Goal: Task Accomplishment & Management: Use online tool/utility

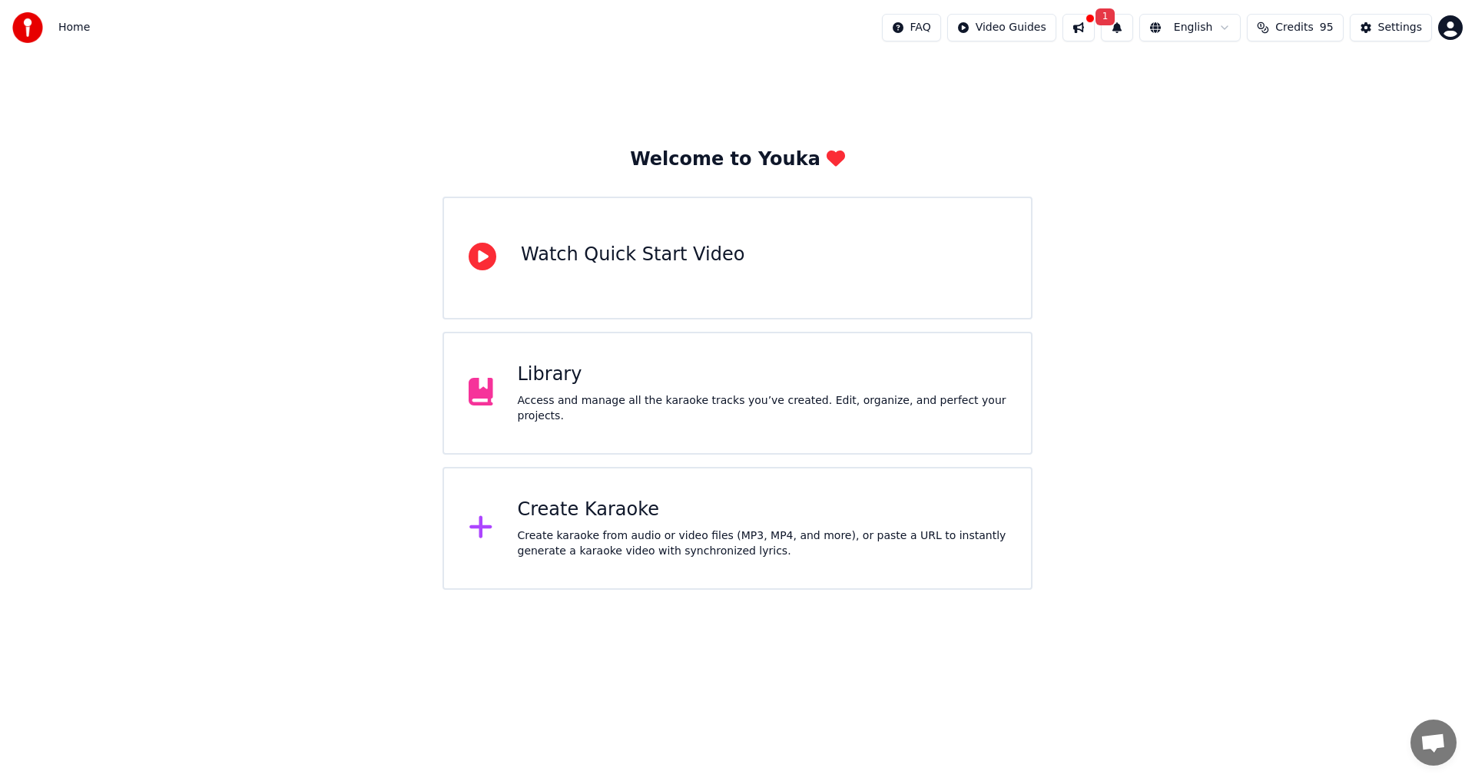
click at [657, 529] on div "Create karaoke from audio or video files (MP3, MP4, and more), or paste a URL t…" at bounding box center [762, 544] width 489 height 31
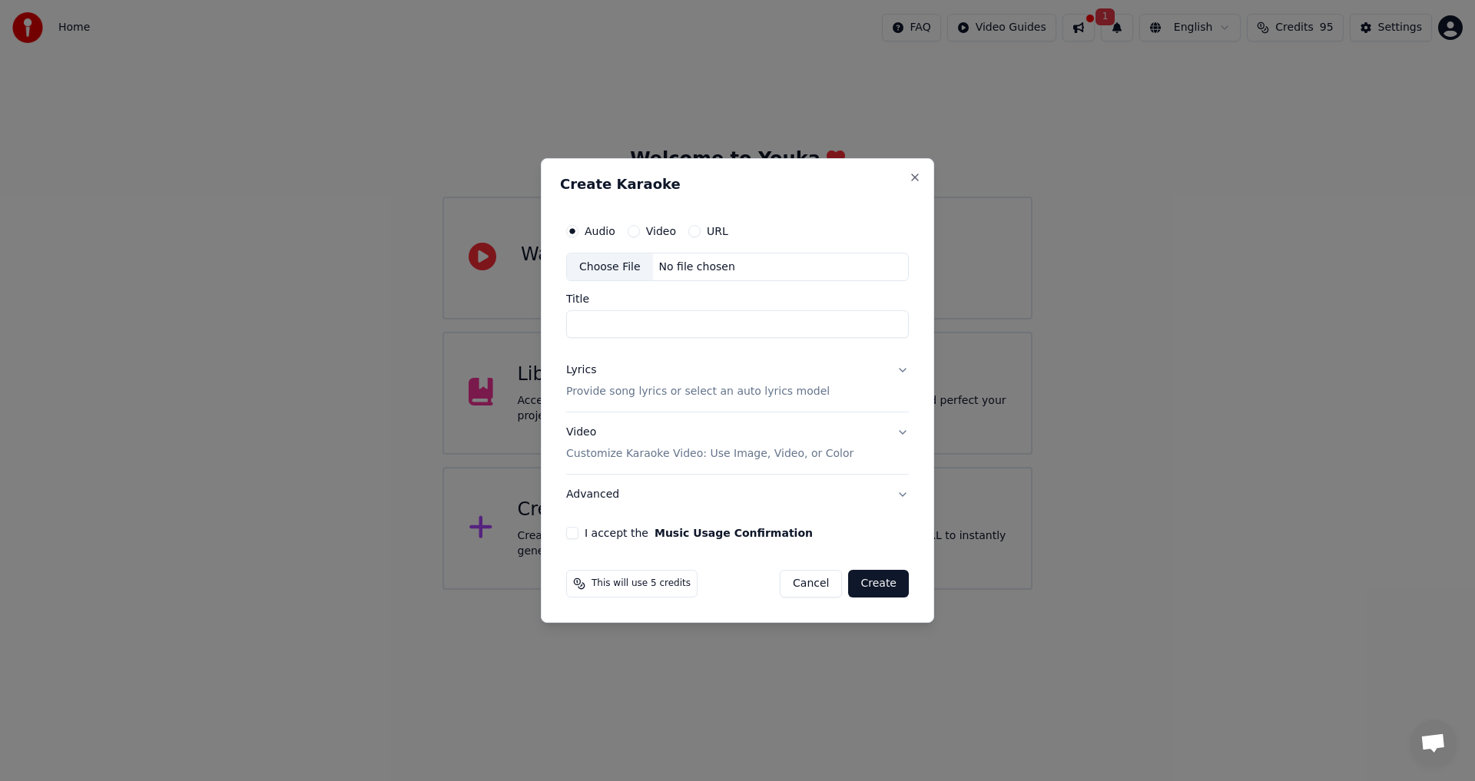
click at [604, 273] on div "Choose File" at bounding box center [610, 268] width 86 height 28
type input "**********"
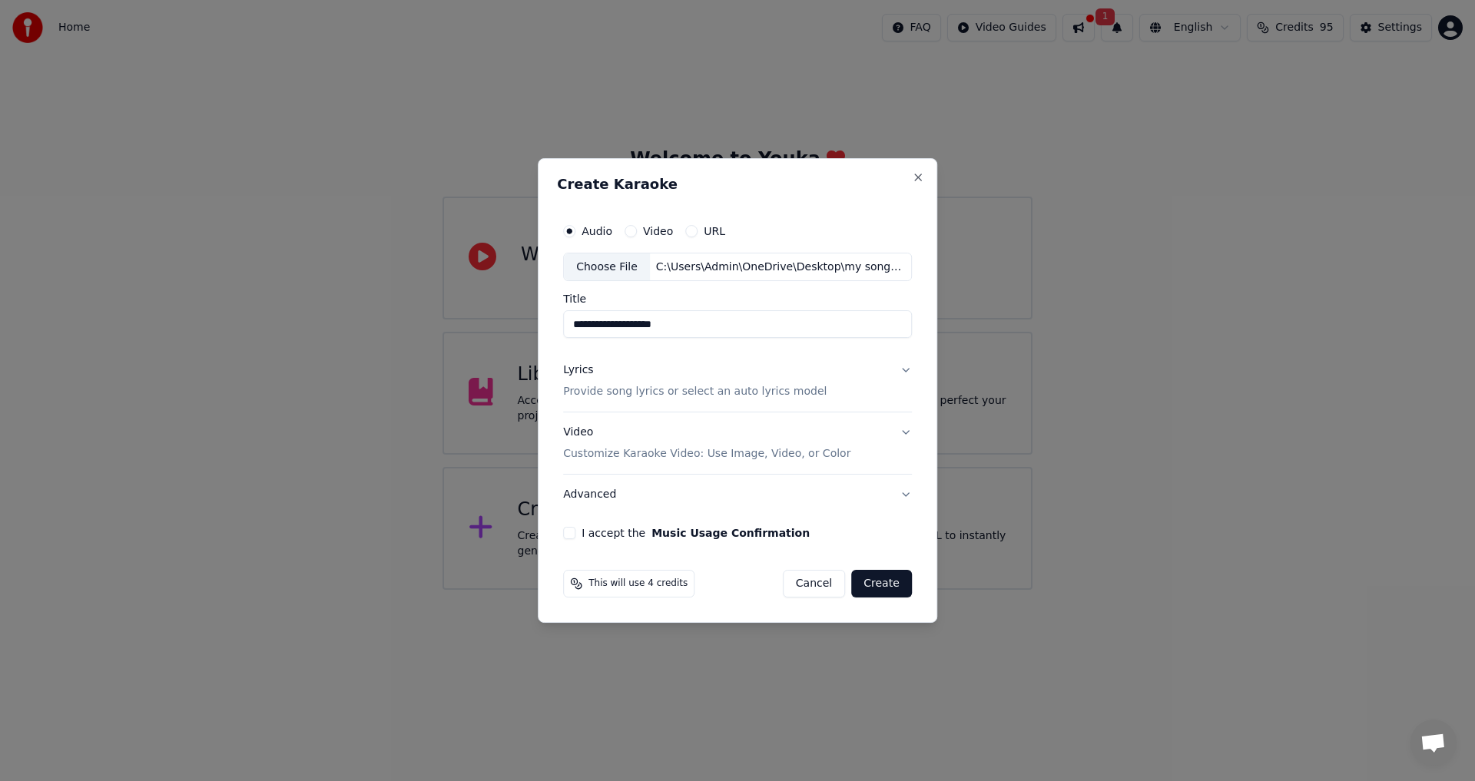
click at [568, 536] on button "I accept the Music Usage Confirmation" at bounding box center [569, 533] width 12 height 12
click at [582, 492] on button "Advanced" at bounding box center [737, 495] width 349 height 40
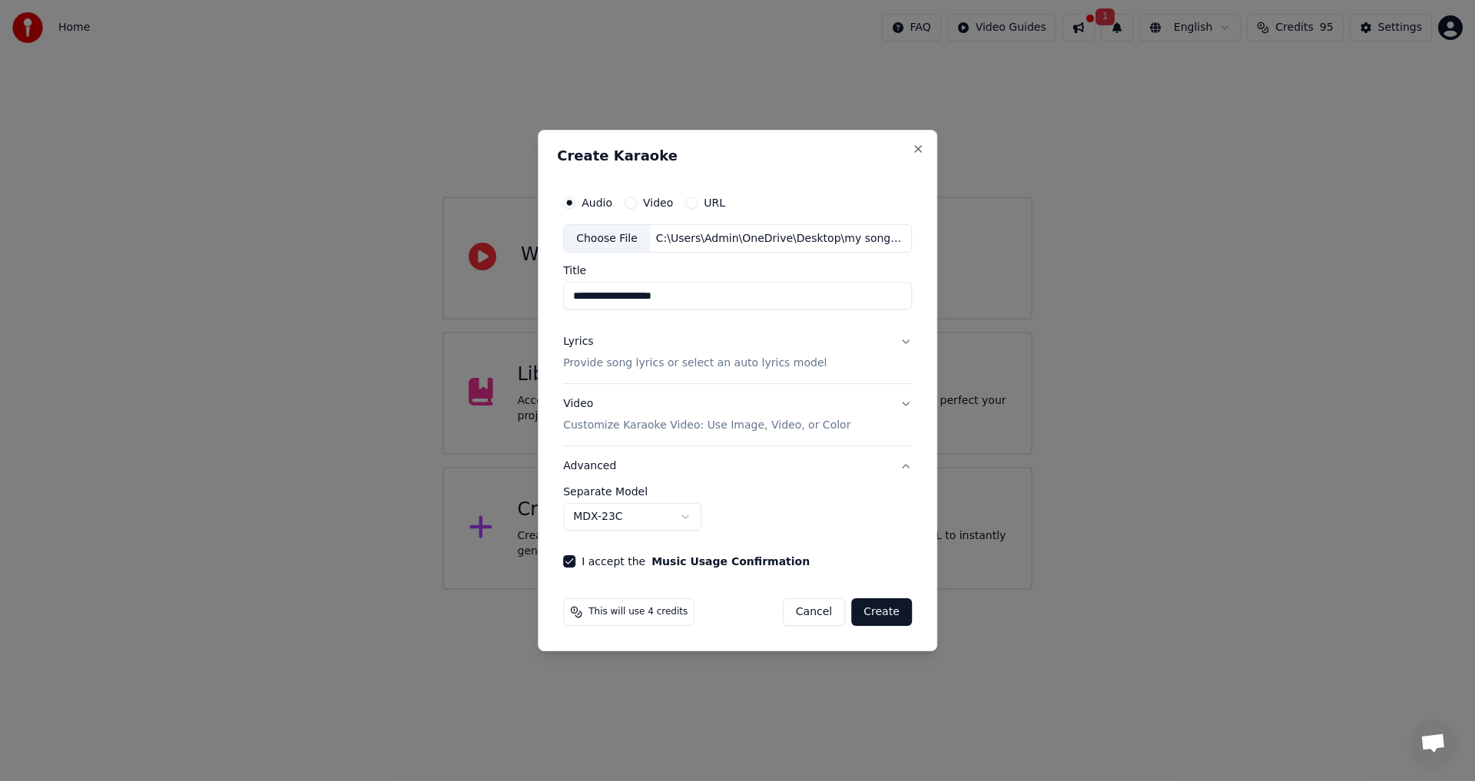
click at [894, 400] on button "Video Customize Karaoke Video: Use Image, Video, or Color" at bounding box center [737, 415] width 349 height 61
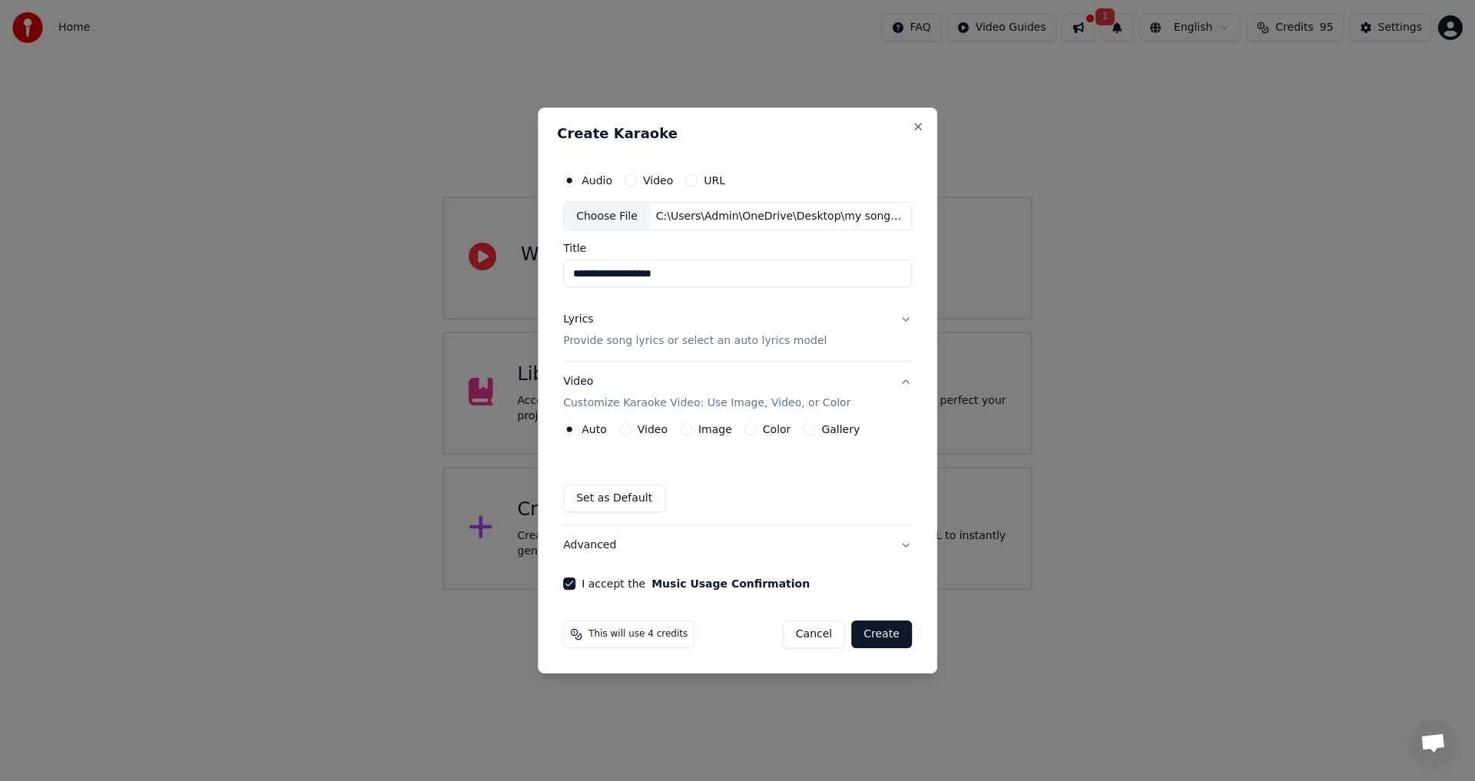
click at [645, 427] on label "Video" at bounding box center [653, 429] width 30 height 11
click at [632, 427] on button "Video" at bounding box center [625, 429] width 12 height 12
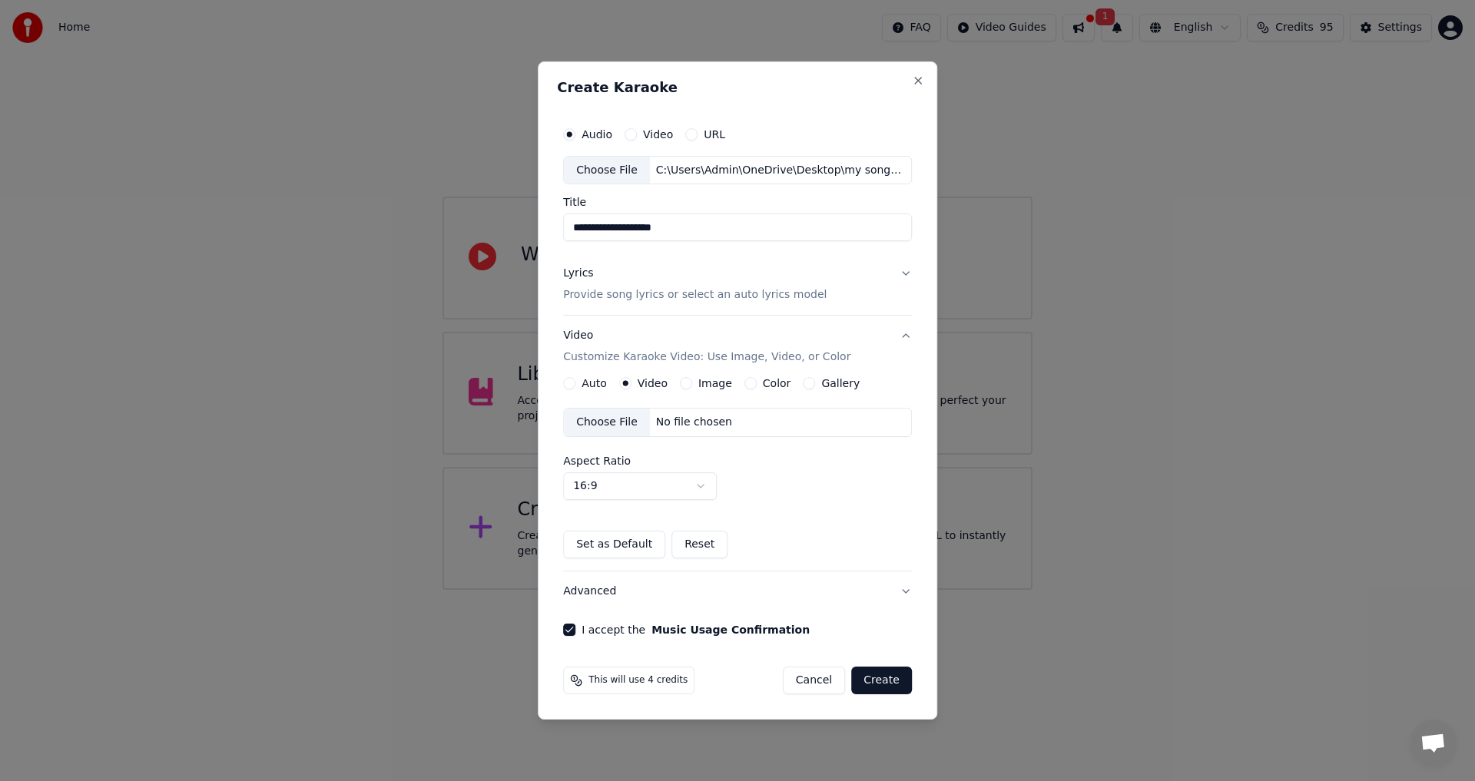
click at [689, 383] on button "Image" at bounding box center [686, 383] width 12 height 12
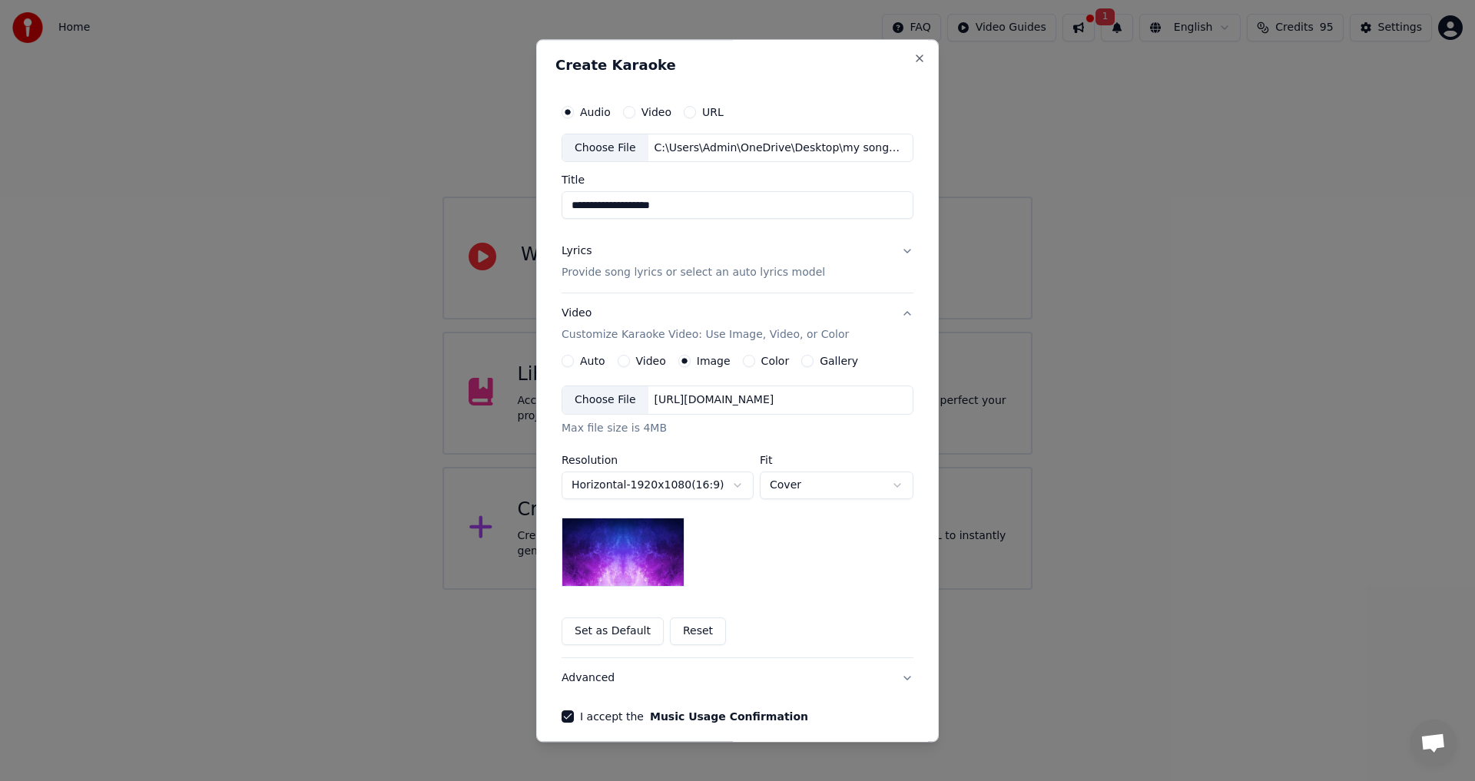
click at [768, 359] on label "Color" at bounding box center [776, 362] width 28 height 11
click at [755, 359] on button "Color" at bounding box center [749, 362] width 12 height 12
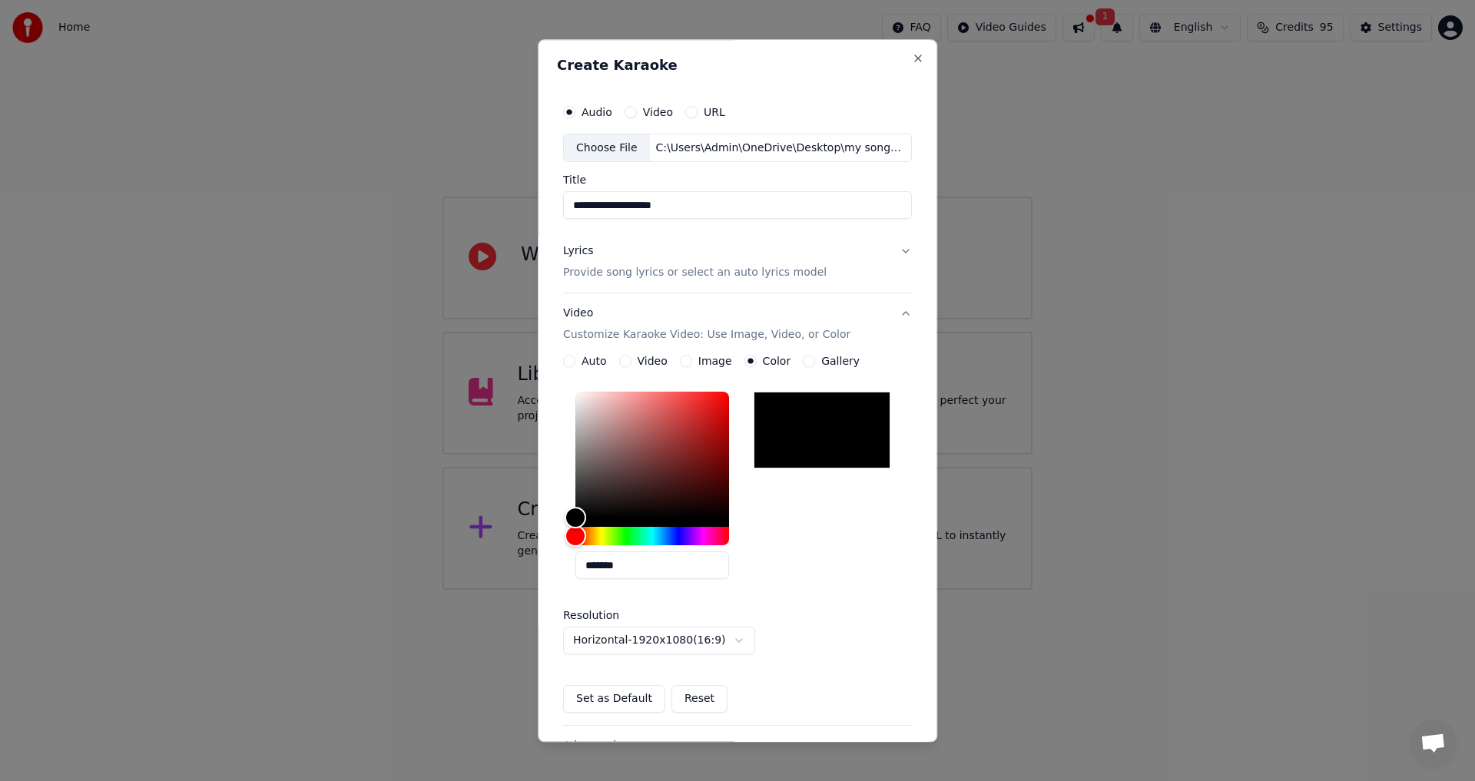
click at [821, 363] on label "Gallery" at bounding box center [840, 362] width 38 height 11
click at [815, 363] on button "Gallery" at bounding box center [809, 362] width 12 height 12
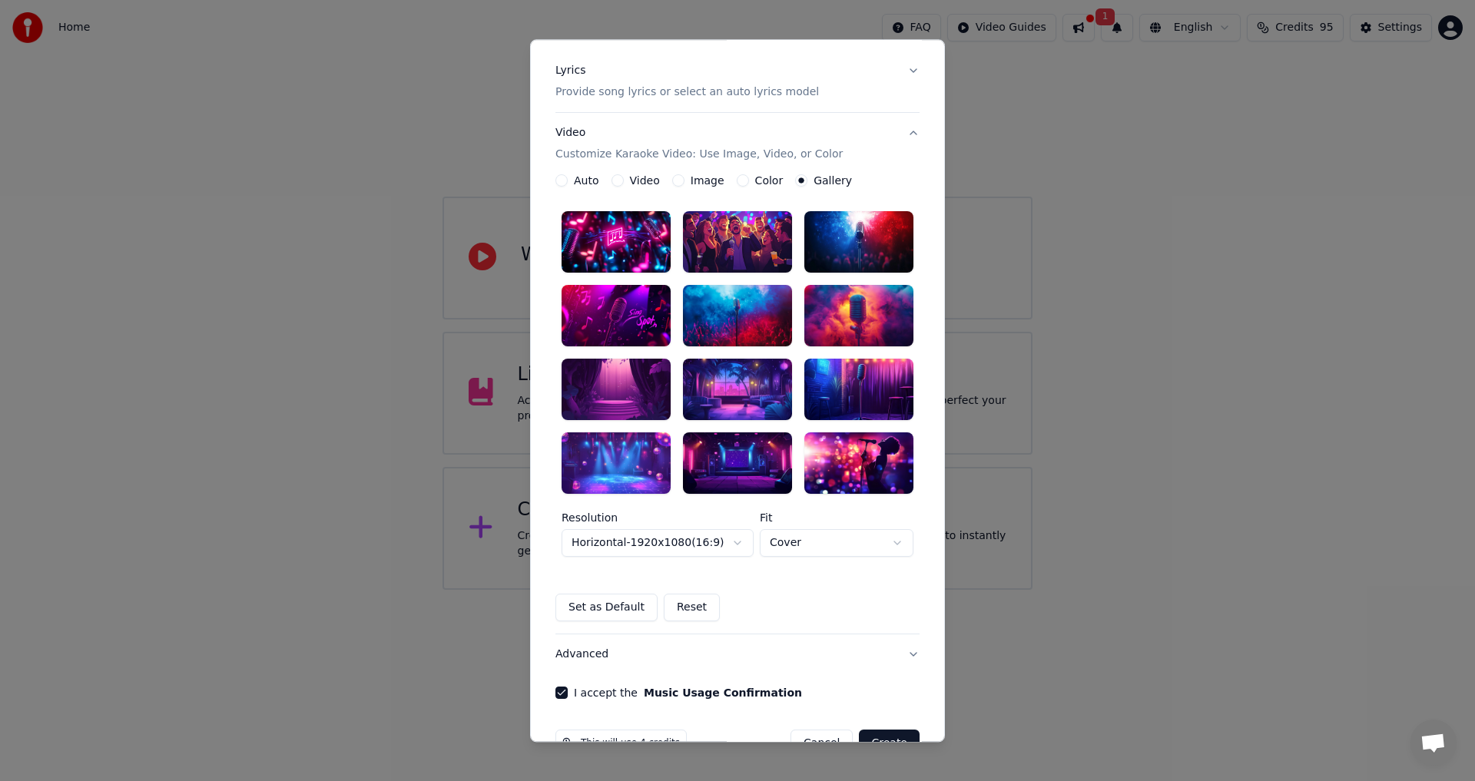
scroll to position [144, 0]
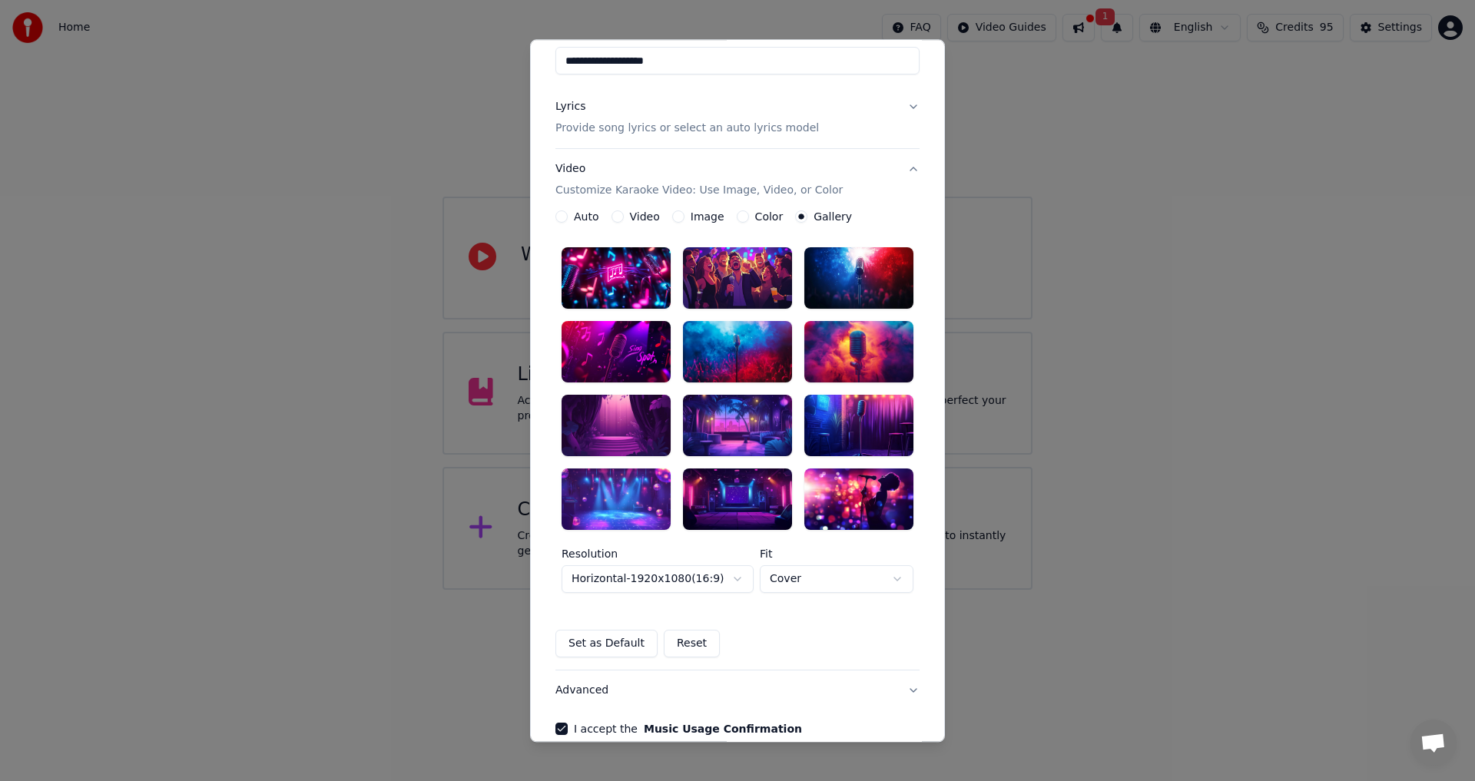
click at [734, 366] on div at bounding box center [737, 352] width 109 height 61
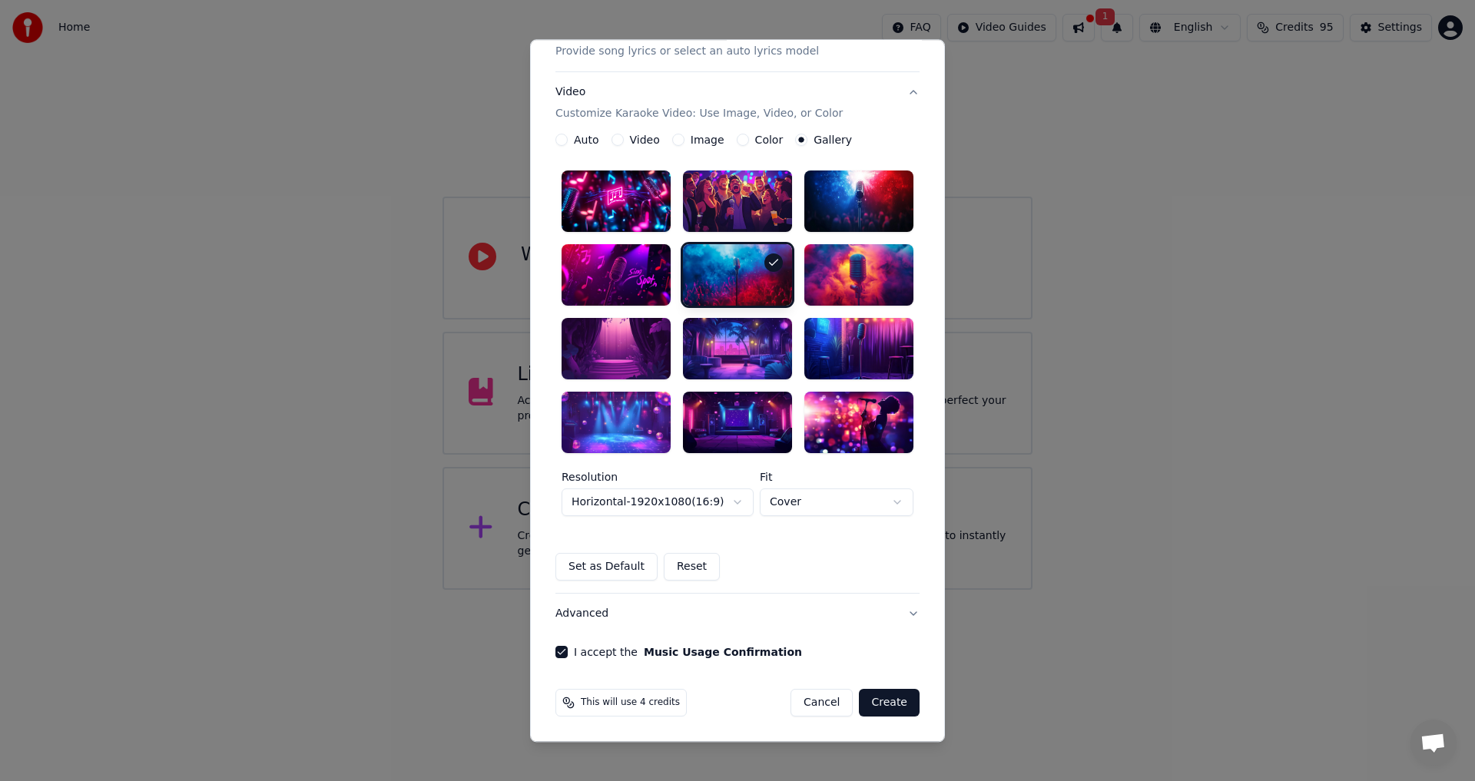
click at [886, 708] on button "Create" at bounding box center [889, 703] width 61 height 28
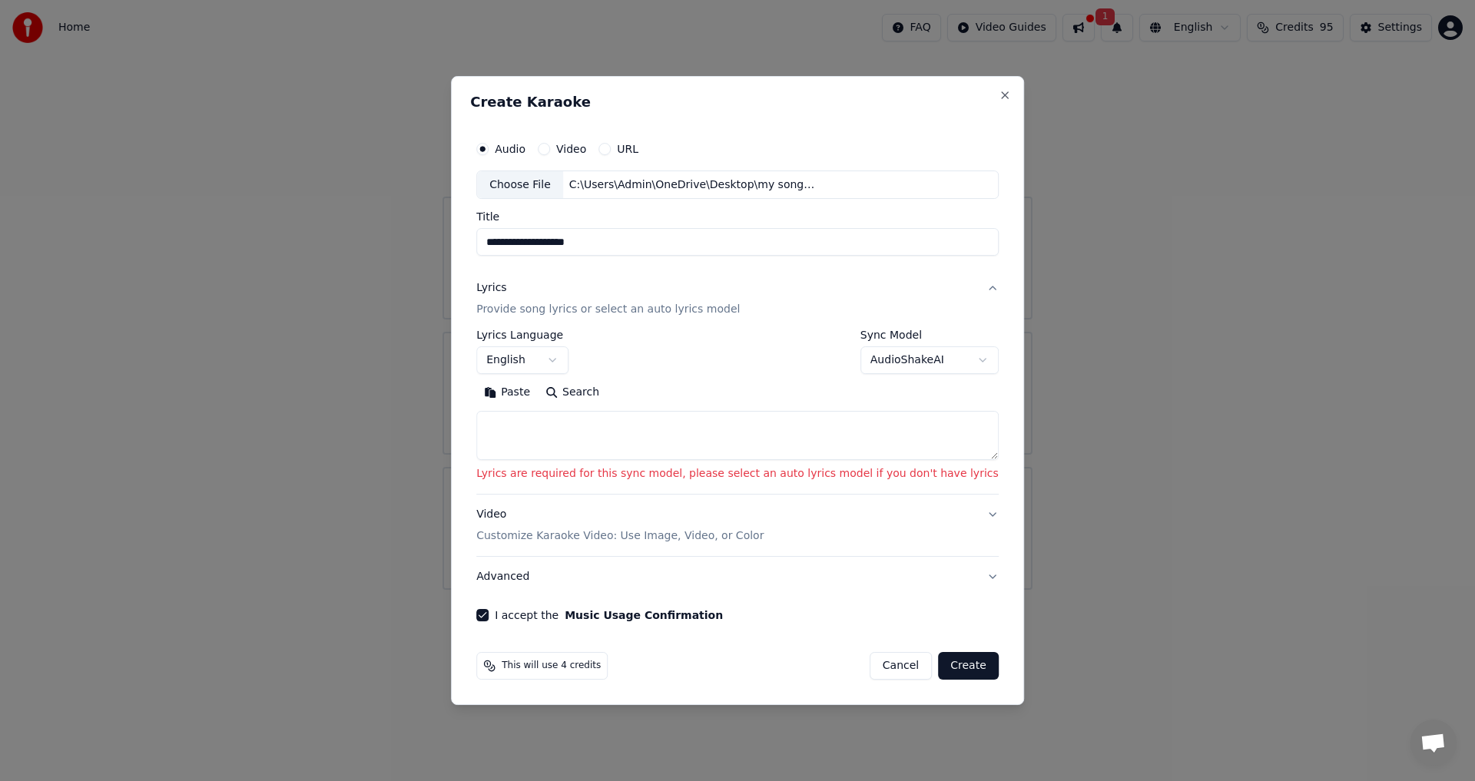
scroll to position [0, 0]
click at [538, 391] on button "Paste" at bounding box center [506, 393] width 61 height 25
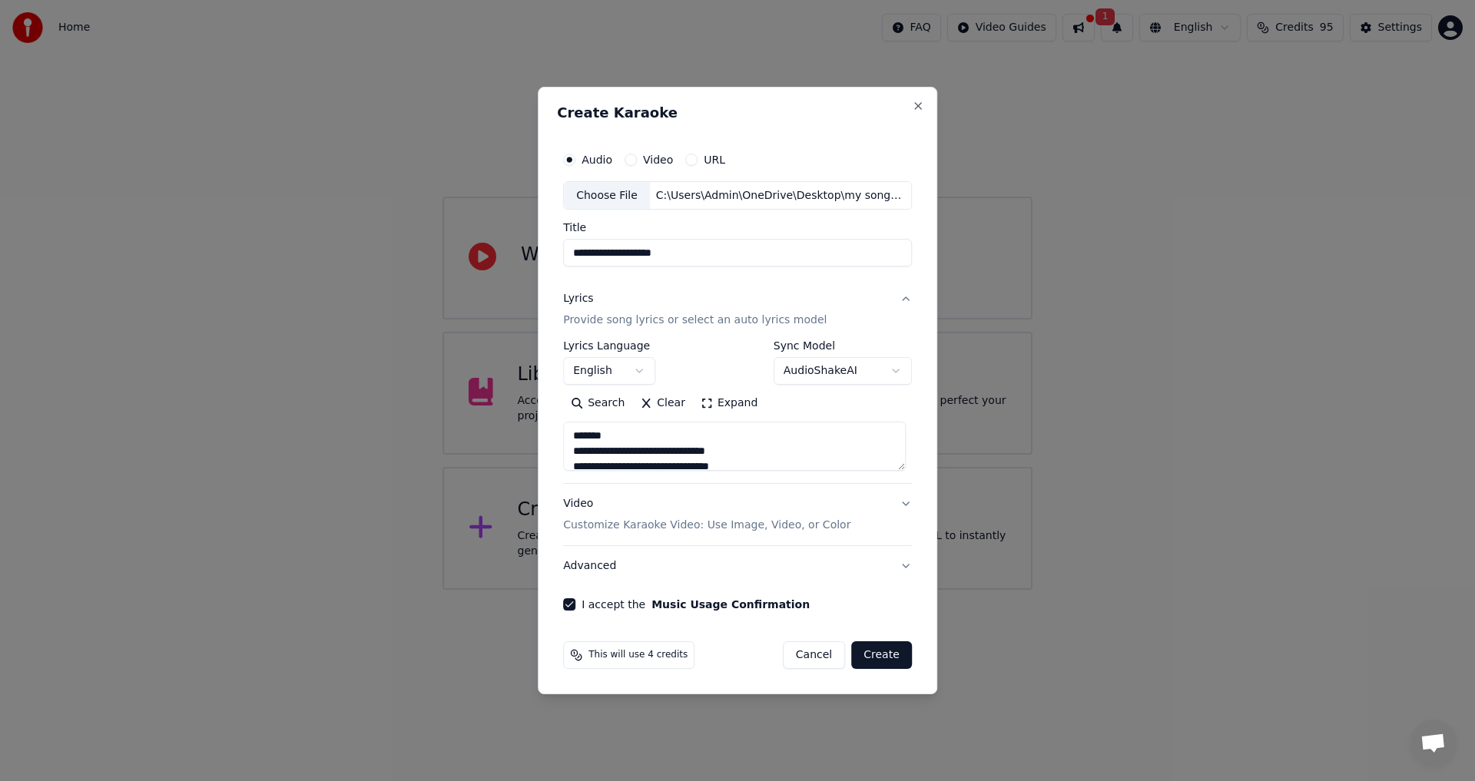
click at [878, 652] on button "Create" at bounding box center [881, 656] width 61 height 28
type textarea "**********"
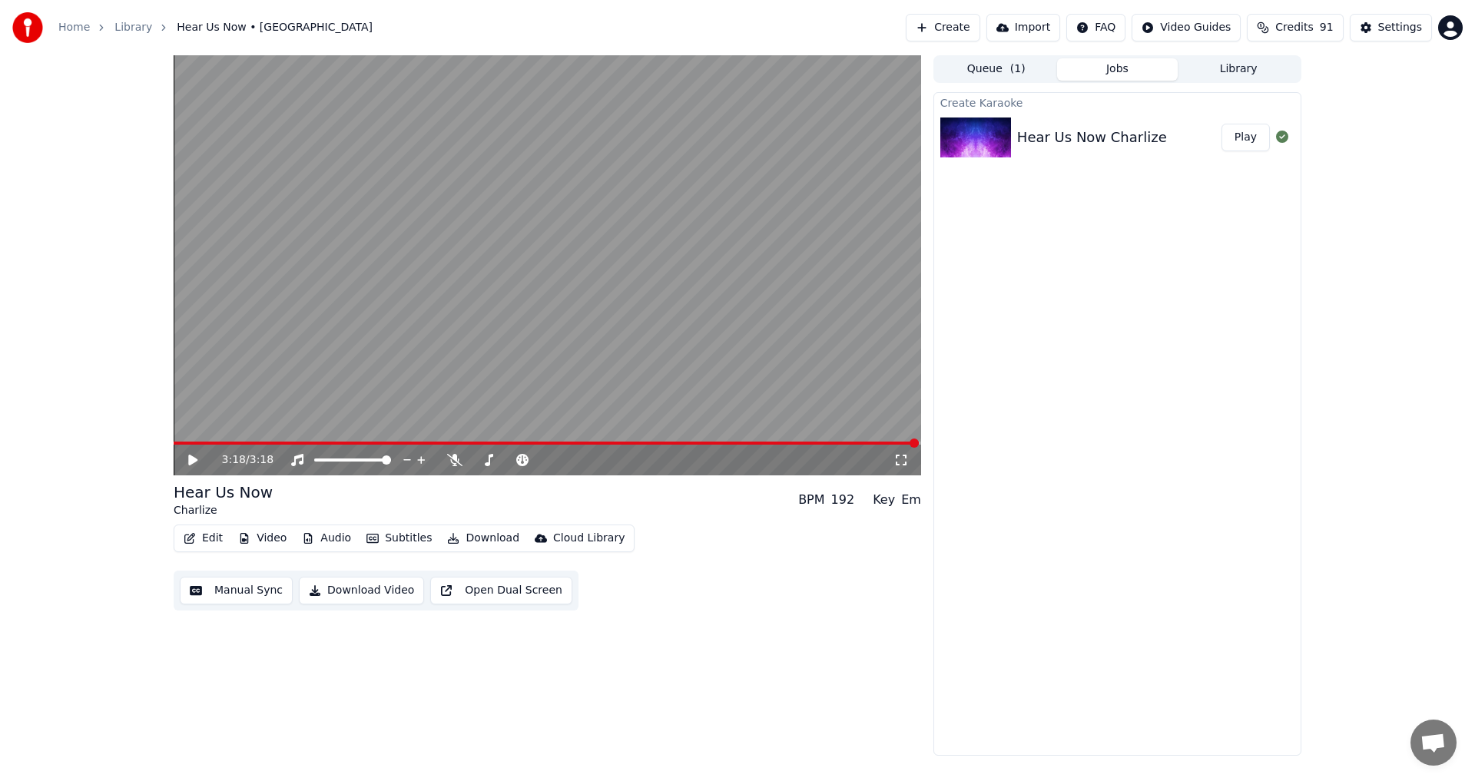
click at [189, 458] on icon at bounding box center [192, 460] width 9 height 11
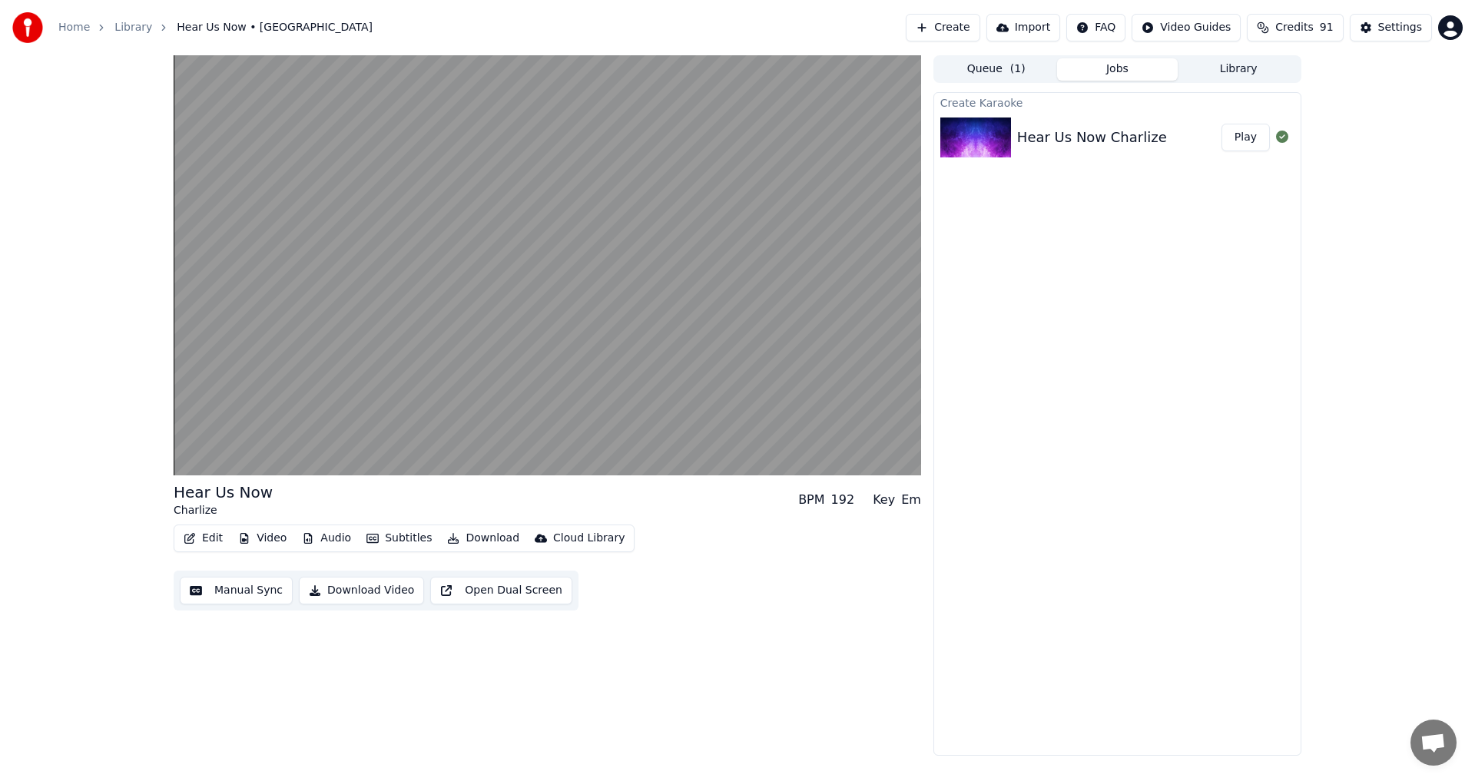
drag, startPoint x: 363, startPoint y: 592, endPoint x: 412, endPoint y: 370, distance: 226.7
click at [440, 512] on div "Hear Us Now Charlize BPM 192 Key Em Edit Video Audio Subtitles Download Cloud L…" at bounding box center [548, 546] width 748 height 129
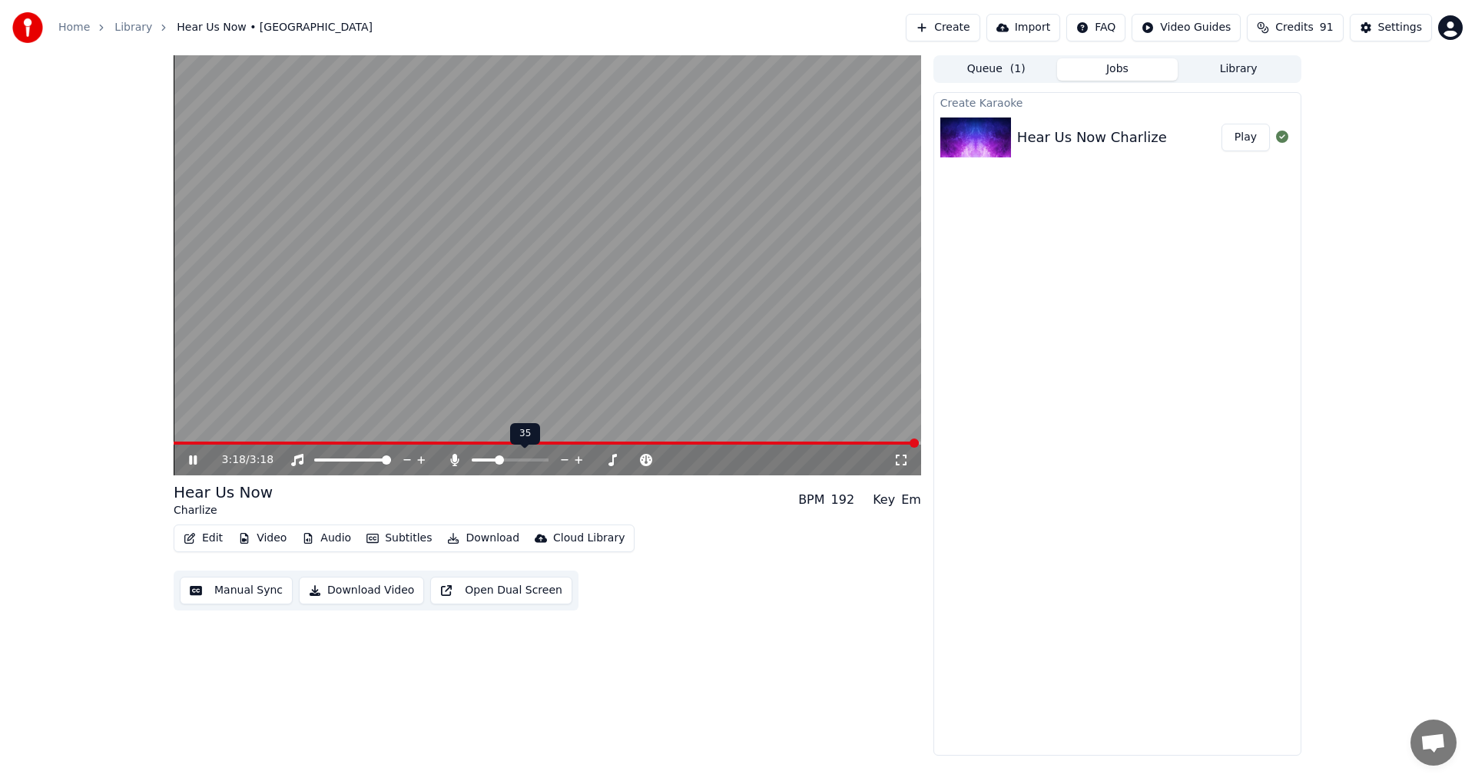
click at [499, 460] on span at bounding box center [510, 460] width 77 height 3
drag, startPoint x: 306, startPoint y: 602, endPoint x: 335, endPoint y: 596, distance: 29.7
click at [308, 602] on button "Download Video" at bounding box center [361, 591] width 125 height 28
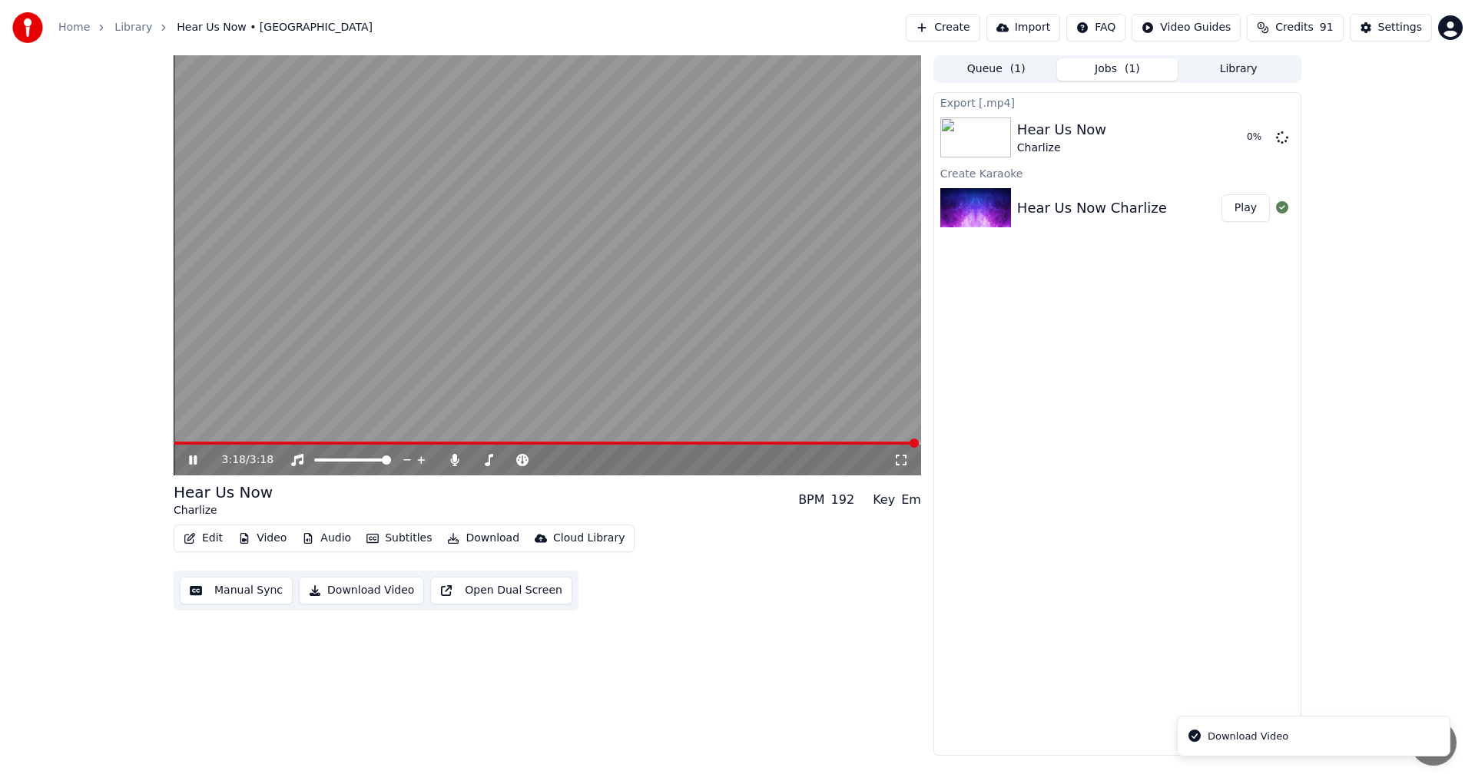
click at [365, 586] on button "Download Video" at bounding box center [361, 591] width 125 height 28
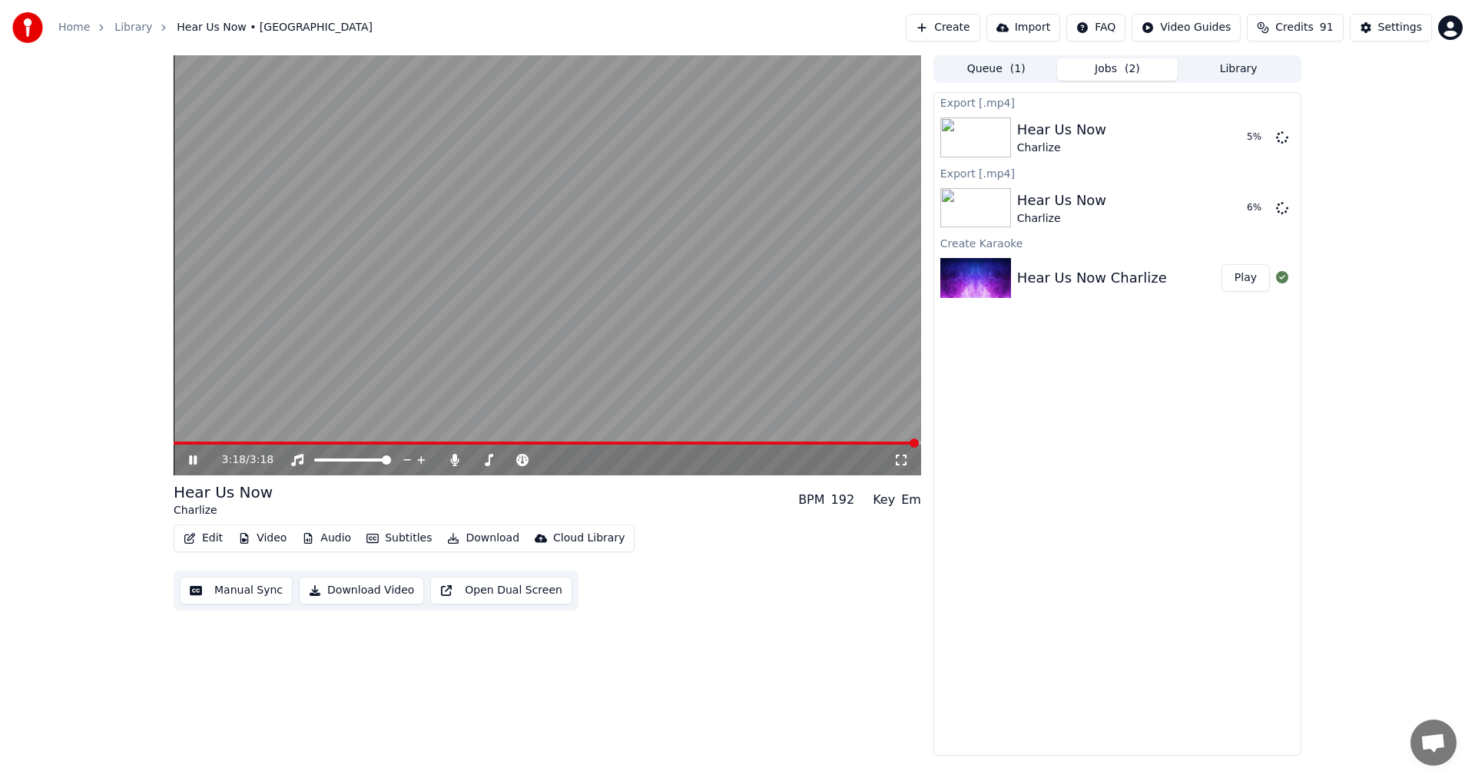
click at [1251, 280] on button "Play" at bounding box center [1246, 278] width 48 height 28
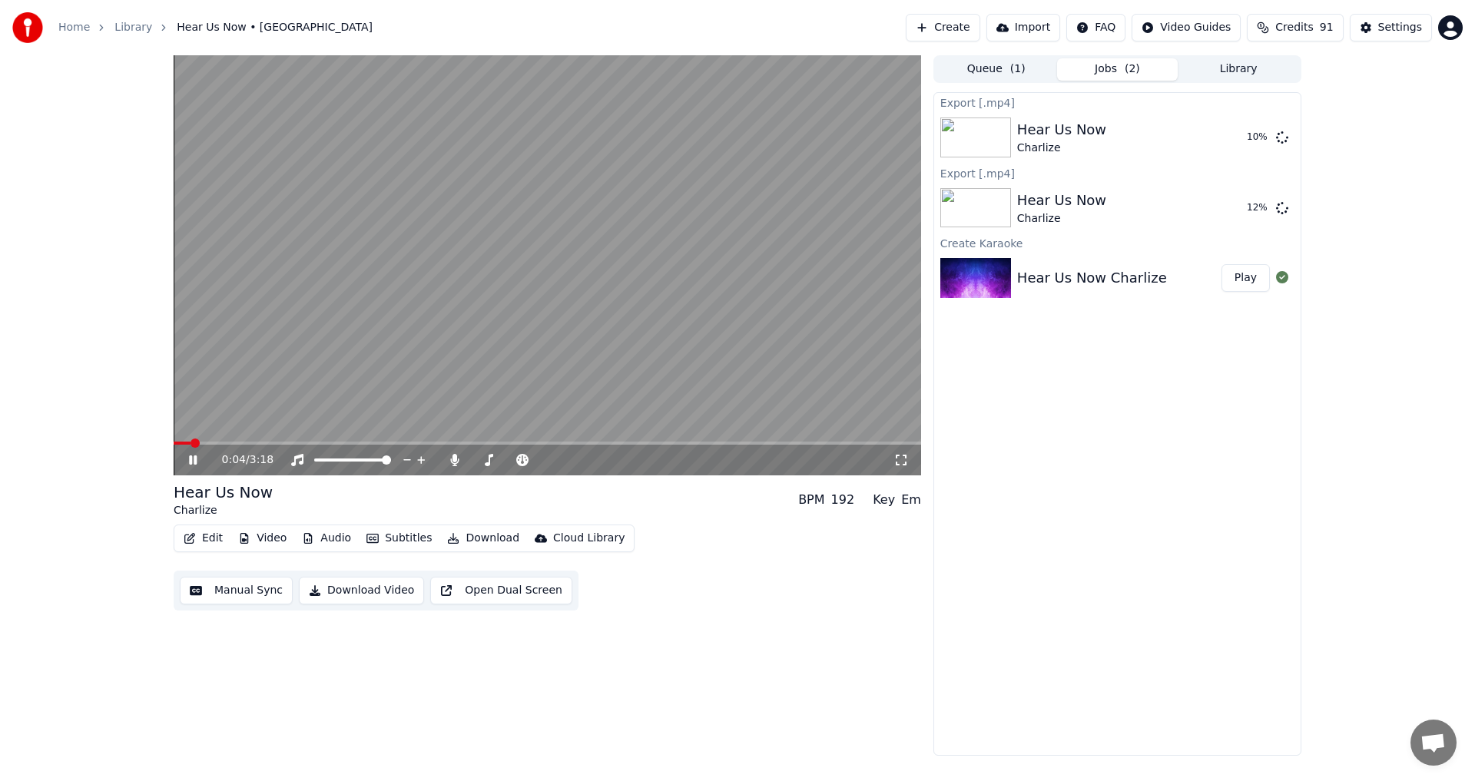
click at [377, 596] on button "Download Video" at bounding box center [361, 591] width 125 height 28
